Goal: Transaction & Acquisition: Purchase product/service

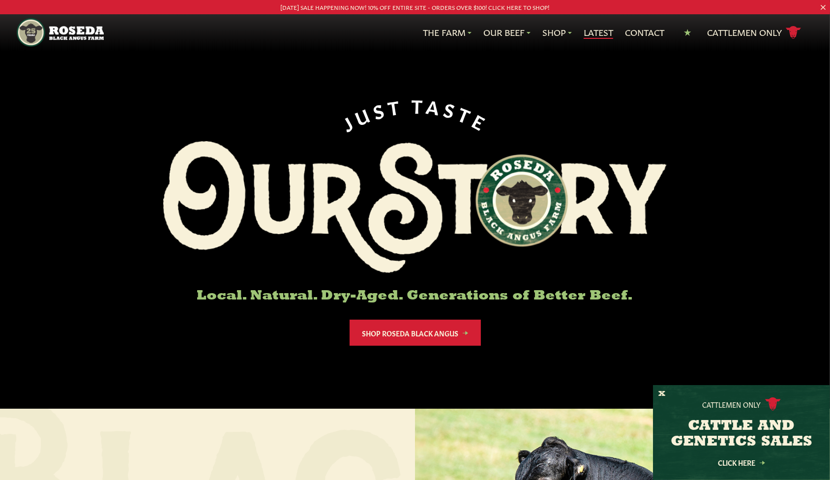
click at [600, 31] on link "Latest" at bounding box center [599, 32] width 30 height 13
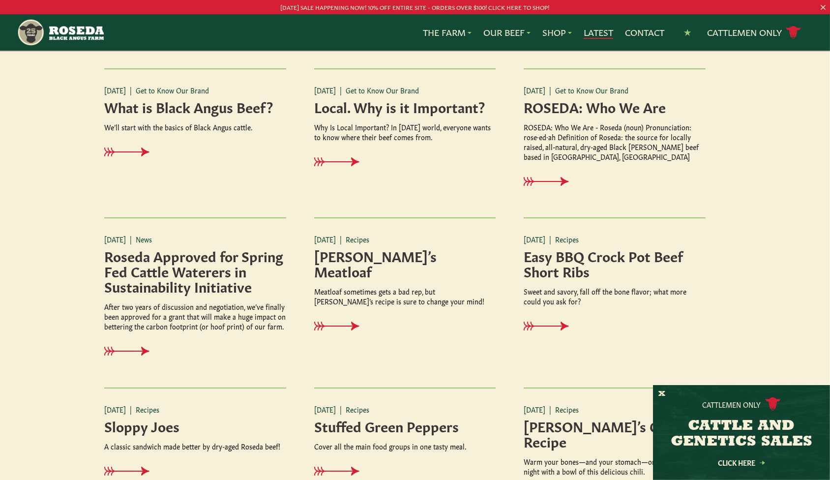
scroll to position [223, 0]
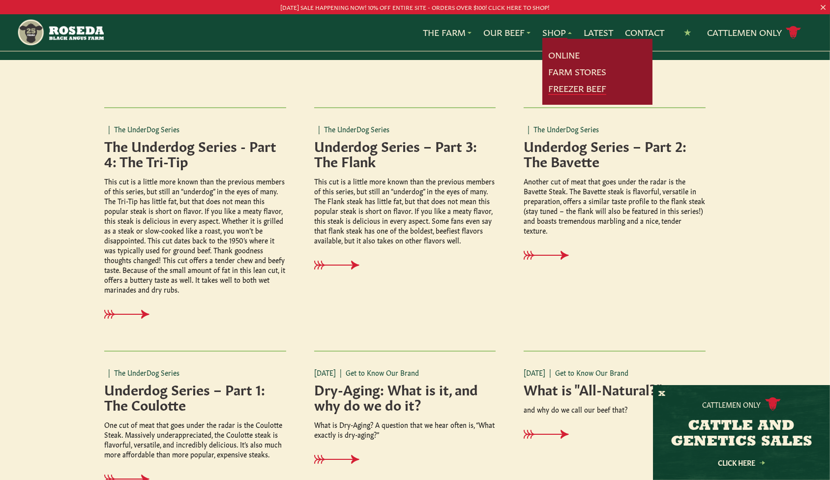
click at [570, 84] on link "Freezer Beef" at bounding box center [577, 88] width 58 height 13
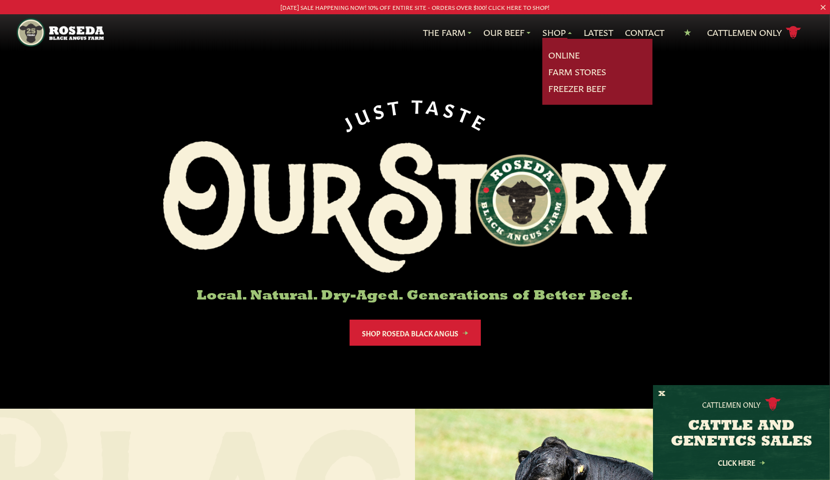
click at [564, 30] on link "Shop" at bounding box center [558, 32] width 30 height 13
click at [573, 85] on link "Freezer Beef" at bounding box center [577, 88] width 58 height 13
